Goal: Information Seeking & Learning: Understand process/instructions

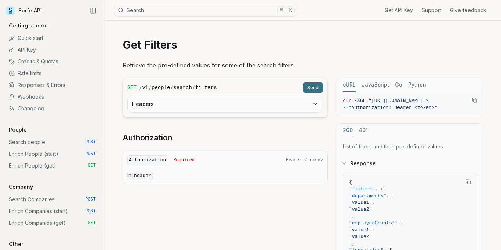
click at [301, 108] on button "Headers" at bounding box center [225, 104] width 195 height 16
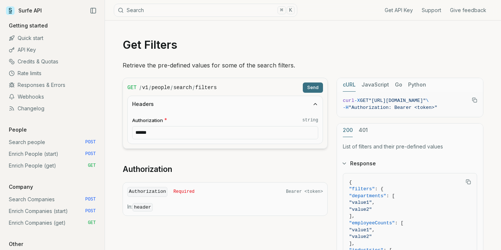
click at [297, 107] on button "Headers" at bounding box center [225, 104] width 195 height 16
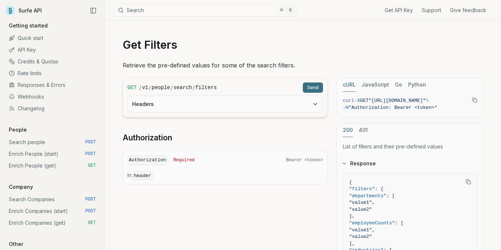
click at [167, 164] on code "Authorization" at bounding box center [147, 161] width 40 height 10
click at [311, 102] on button "Headers" at bounding box center [225, 104] width 195 height 16
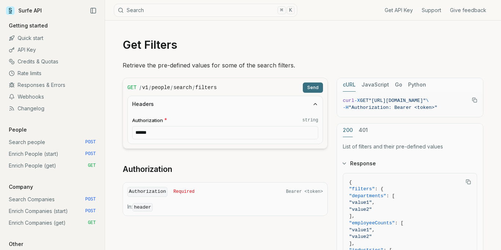
click at [314, 104] on icon "button" at bounding box center [316, 104] width 6 height 6
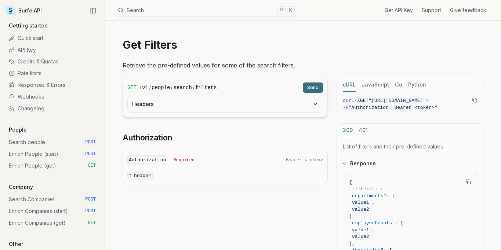
click at [318, 87] on button "Send" at bounding box center [313, 88] width 20 height 10
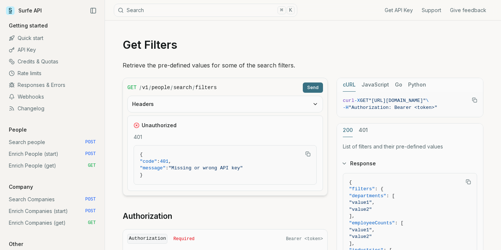
click at [398, 12] on link "Get API Key" at bounding box center [399, 10] width 28 height 7
click at [315, 85] on button "Send" at bounding box center [313, 88] width 20 height 10
click at [317, 88] on button "Send" at bounding box center [313, 88] width 20 height 10
click at [247, 104] on button "Headers" at bounding box center [225, 104] width 195 height 16
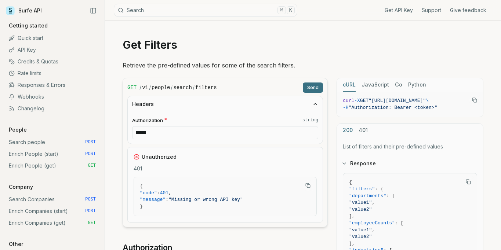
click at [248, 104] on button "Headers" at bounding box center [225, 104] width 195 height 16
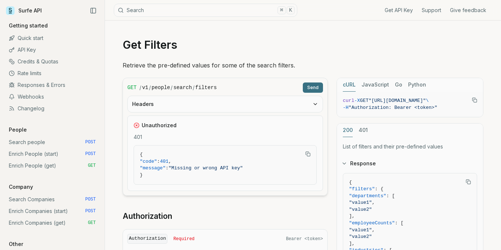
click at [198, 100] on button "Headers" at bounding box center [225, 104] width 195 height 16
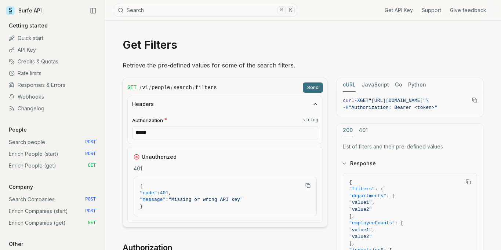
click at [168, 132] on input "******" at bounding box center [225, 132] width 186 height 13
click at [170, 133] on input "******" at bounding box center [225, 132] width 186 height 13
click at [277, 100] on button "Headers" at bounding box center [225, 104] width 195 height 16
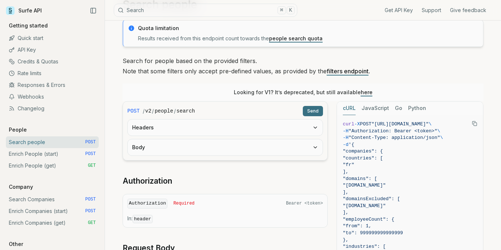
scroll to position [49, 0]
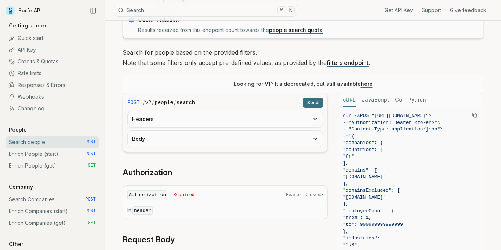
click at [174, 120] on button "Headers" at bounding box center [225, 119] width 195 height 16
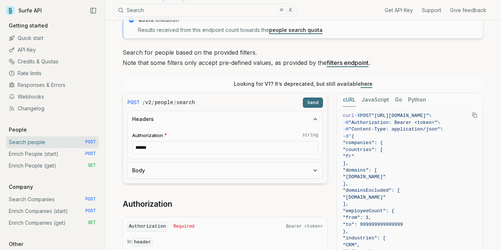
click at [177, 120] on button "Headers" at bounding box center [225, 119] width 195 height 16
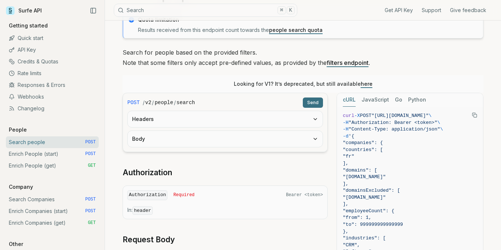
click at [170, 137] on button "Body" at bounding box center [225, 139] width 195 height 16
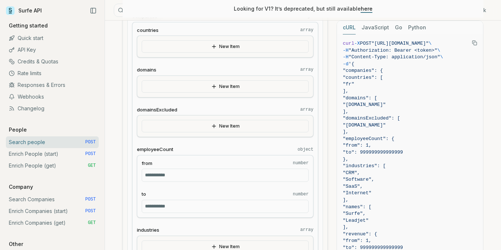
scroll to position [181, 0]
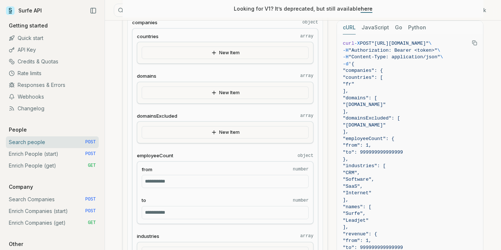
click at [234, 52] on button "New Item" at bounding box center [225, 53] width 167 height 12
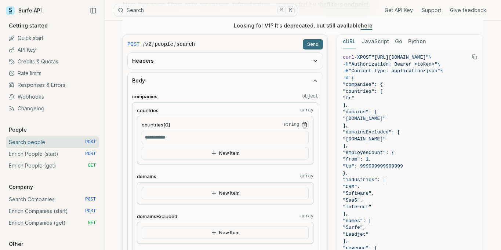
scroll to position [79, 0]
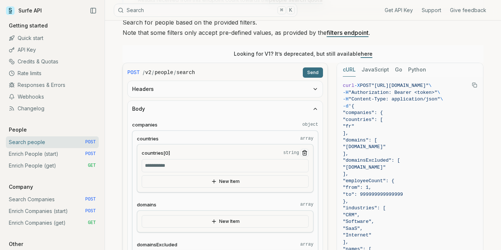
click at [183, 166] on input "countries[0] string" at bounding box center [225, 165] width 167 height 13
click at [310, 77] on button "Send" at bounding box center [313, 73] width 20 height 10
click at [310, 73] on button "Send" at bounding box center [313, 73] width 20 height 10
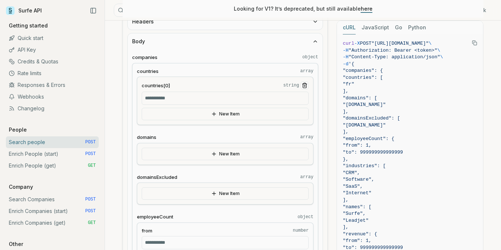
scroll to position [138, 0]
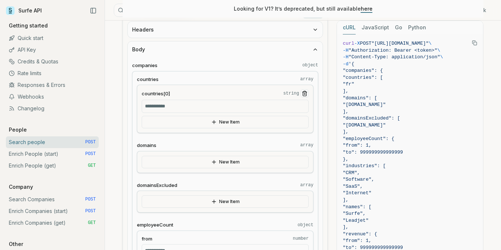
click at [262, 122] on button "New Item" at bounding box center [225, 122] width 167 height 12
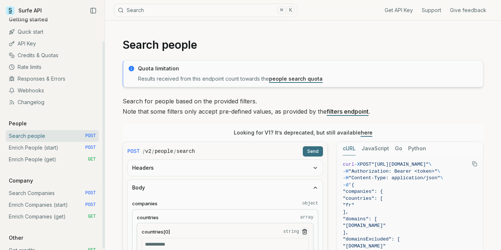
scroll to position [0, 0]
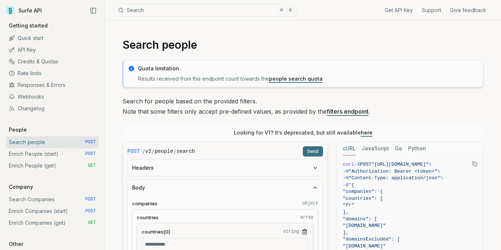
click at [429, 10] on link "Support" at bounding box center [431, 10] width 19 height 7
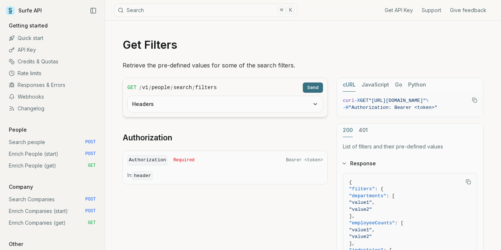
click at [314, 90] on button "Send" at bounding box center [313, 88] width 20 height 10
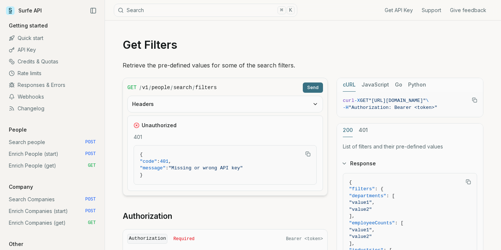
click at [313, 107] on icon "button" at bounding box center [316, 104] width 6 height 6
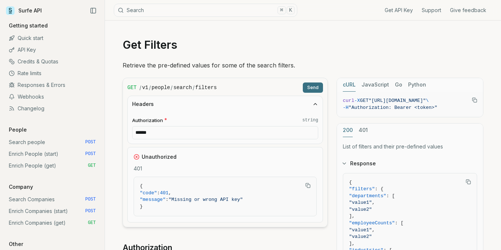
click at [309, 105] on button "Headers" at bounding box center [225, 104] width 195 height 16
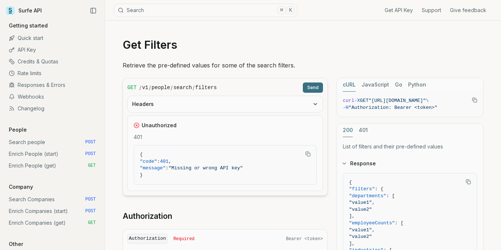
click at [230, 108] on button "Headers" at bounding box center [225, 104] width 195 height 16
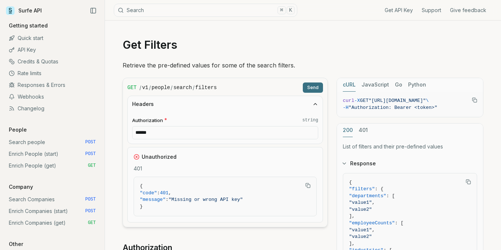
click at [238, 105] on button "Headers" at bounding box center [225, 104] width 195 height 16
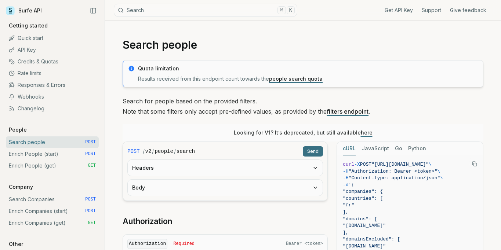
click at [343, 114] on link "filters endpoint" at bounding box center [348, 111] width 42 height 7
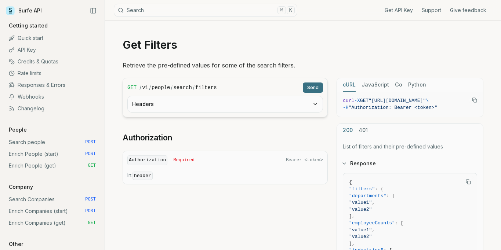
click at [307, 87] on button "Send" at bounding box center [313, 88] width 20 height 10
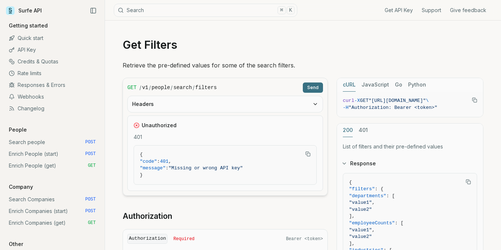
click at [203, 105] on button "Headers" at bounding box center [225, 104] width 195 height 16
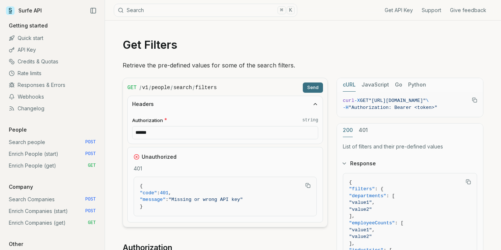
click at [176, 137] on input "******" at bounding box center [225, 132] width 186 height 13
drag, startPoint x: 186, startPoint y: 131, endPoint x: 83, endPoint y: 124, distance: 103.1
click at [82, 125] on main "Surfe API Get API Key Support Give feedback Getting started Quick start API Key…" at bounding box center [250, 238] width 501 height 477
click at [160, 133] on input "******" at bounding box center [225, 132] width 186 height 13
drag, startPoint x: 180, startPoint y: 134, endPoint x: 58, endPoint y: 126, distance: 122.9
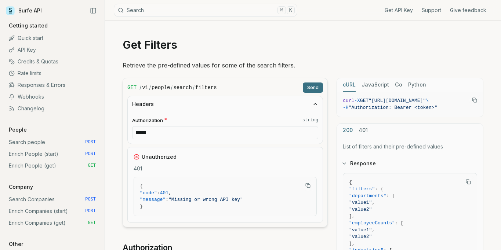
click at [58, 126] on main "Surfe API Get API Key Support Give feedback Getting started Quick start API Key…" at bounding box center [250, 238] width 501 height 477
click at [193, 134] on input "******" at bounding box center [225, 132] width 186 height 13
click at [142, 133] on input "******" at bounding box center [225, 132] width 186 height 13
type input "******"
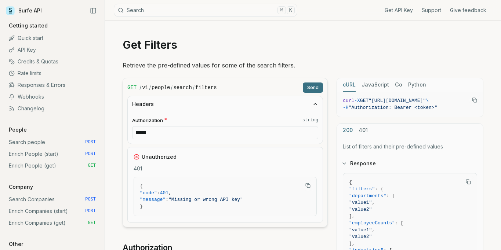
click at [337, 30] on article "Get Filters Retrieve the pre-defined values for some of the search filters. GET…" at bounding box center [303, 249] width 396 height 456
click at [382, 86] on button "JavaScript" at bounding box center [376, 85] width 28 height 14
click at [346, 86] on button "cURL" at bounding box center [349, 85] width 13 height 14
click at [369, 88] on button "JavaScript" at bounding box center [376, 85] width 28 height 14
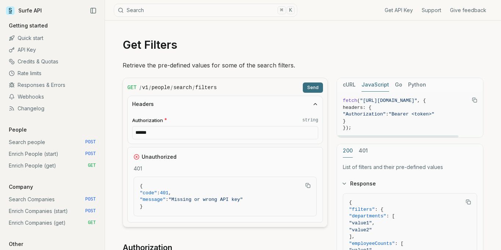
click at [415, 86] on button "Python" at bounding box center [417, 85] width 18 height 14
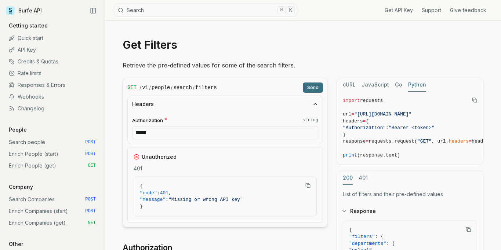
click at [315, 87] on button "Send" at bounding box center [313, 88] width 20 height 10
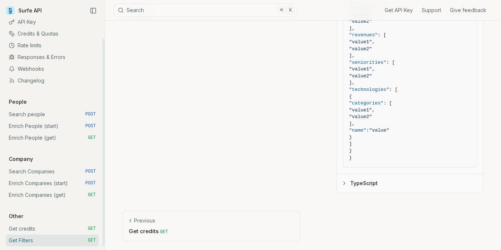
scroll to position [30, 0]
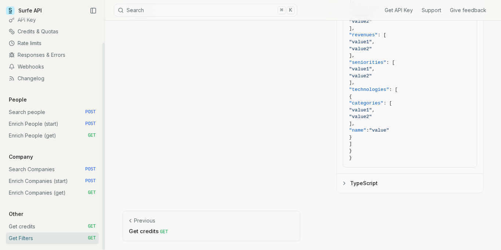
click at [25, 225] on link "Get credits GET" at bounding box center [52, 227] width 93 height 12
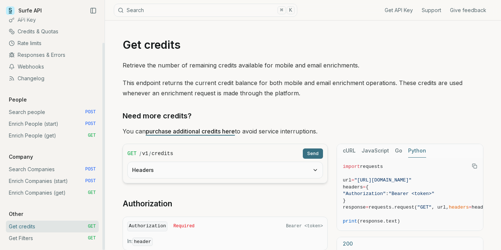
click at [53, 239] on link "Get Filters GET" at bounding box center [52, 239] width 93 height 12
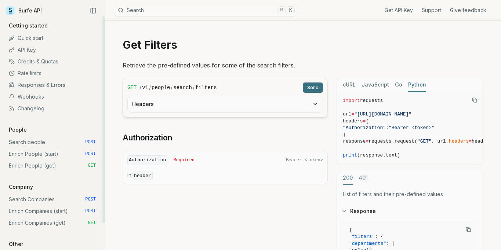
click at [36, 145] on link "Search people POST" at bounding box center [52, 143] width 93 height 12
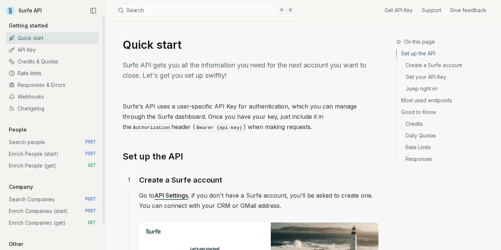
click at [154, 12] on button "Search ⌘ K" at bounding box center [206, 10] width 184 height 13
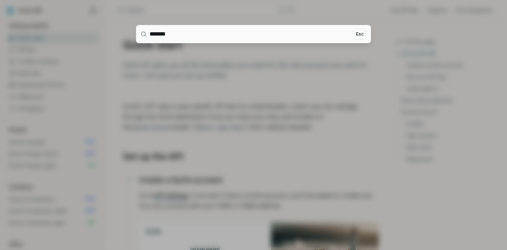
type input "*******"
click at [207, 63] on div at bounding box center [253, 125] width 507 height 250
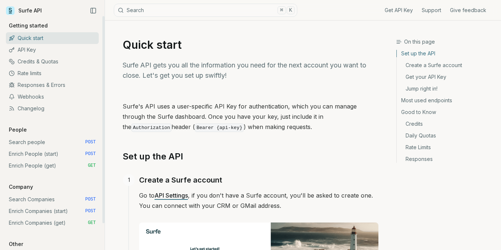
click at [151, 7] on button "Search ⌘ K" at bounding box center [206, 10] width 184 height 13
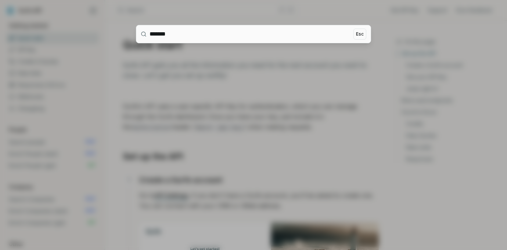
type input "*******"
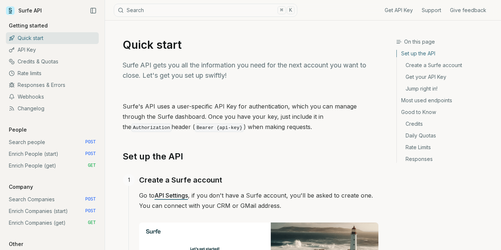
click at [429, 99] on link "Most used endpoints" at bounding box center [446, 101] width 98 height 12
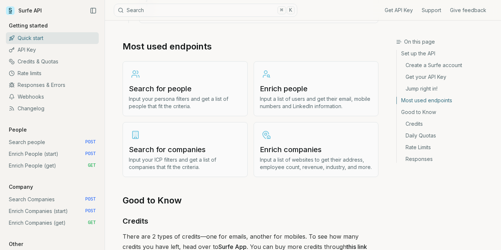
click at [169, 71] on link "Search for people Input your persona filters and get a list of people that fit …" at bounding box center [185, 88] width 125 height 55
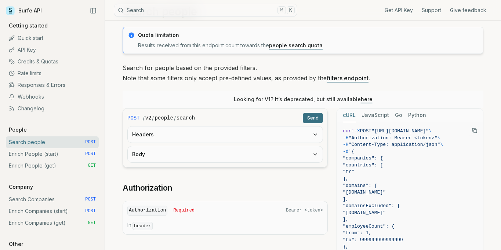
scroll to position [42, 0]
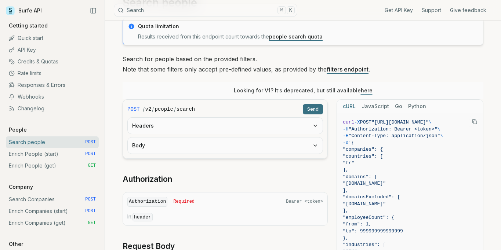
click at [270, 130] on button "Headers" at bounding box center [225, 126] width 195 height 16
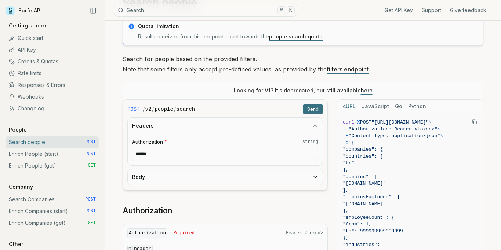
click at [270, 130] on button "Headers" at bounding box center [225, 126] width 195 height 16
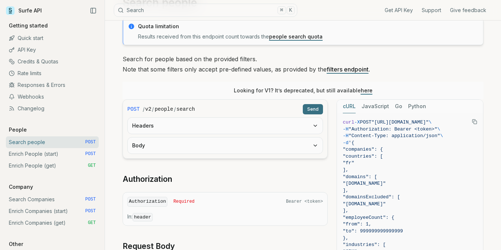
click at [252, 147] on button "Body" at bounding box center [225, 146] width 195 height 16
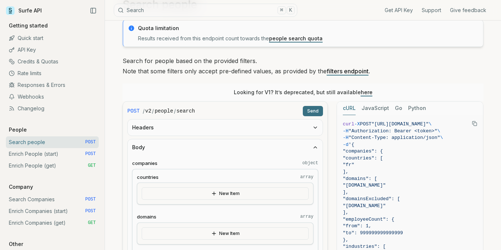
scroll to position [24, 0]
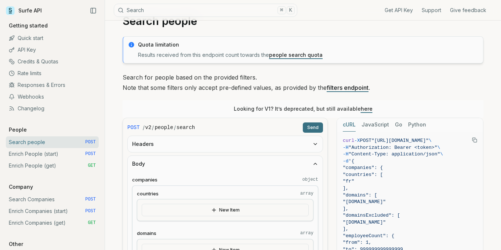
click at [136, 130] on span "POST" at bounding box center [133, 127] width 12 height 7
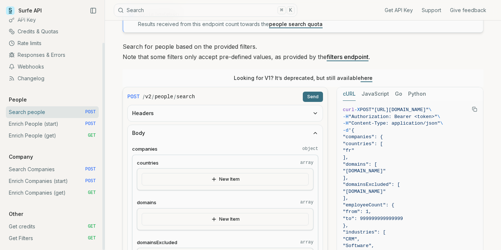
scroll to position [68, 0]
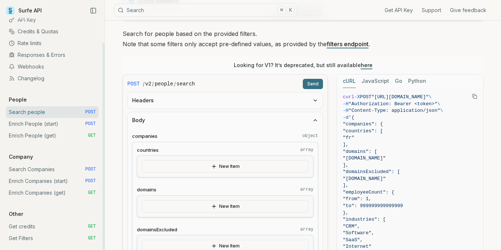
click at [42, 239] on link "Get Filters GET" at bounding box center [52, 239] width 93 height 12
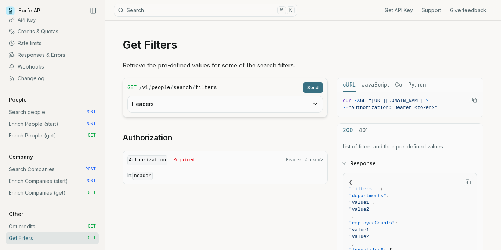
click at [310, 90] on button "Send" at bounding box center [313, 88] width 20 height 10
